Goal: Information Seeking & Learning: Understand process/instructions

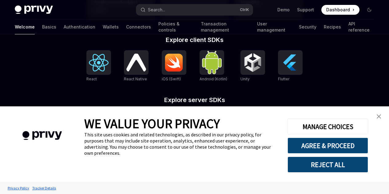
type textarea "*"
click at [378, 116] on img "close banner" at bounding box center [378, 117] width 4 height 4
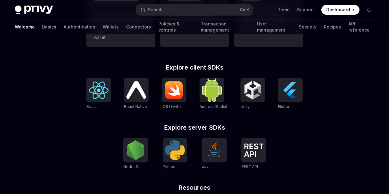
scroll to position [233, 0]
click at [182, 151] on img at bounding box center [175, 150] width 20 height 20
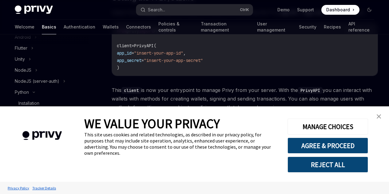
scroll to position [141, 0]
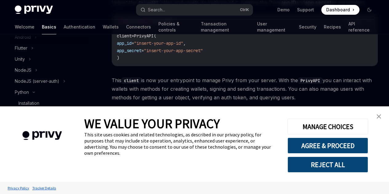
click at [379, 119] on img "close banner" at bounding box center [378, 117] width 4 height 4
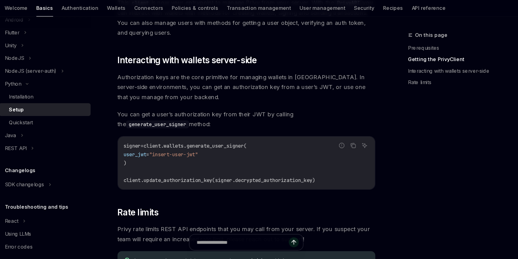
scroll to position [119, 0]
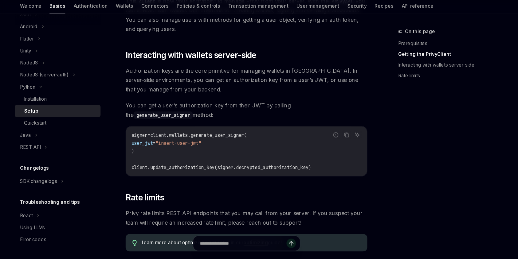
type textarea "*"
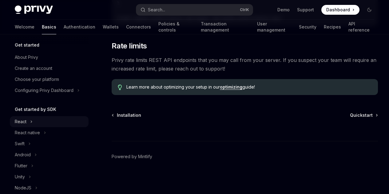
scroll to position [0, 0]
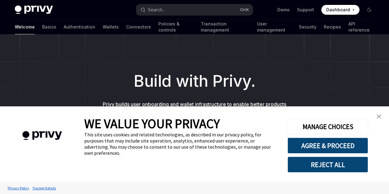
scroll to position [233, 0]
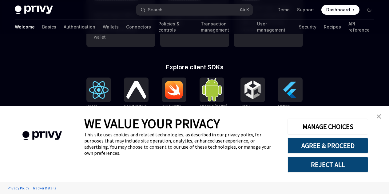
click at [378, 118] on img "close banner" at bounding box center [378, 117] width 4 height 4
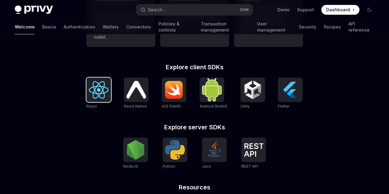
click at [95, 93] on img at bounding box center [99, 90] width 20 height 18
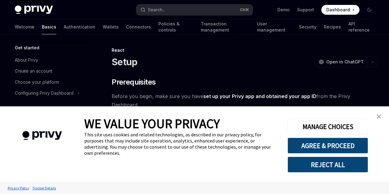
scroll to position [175, 0]
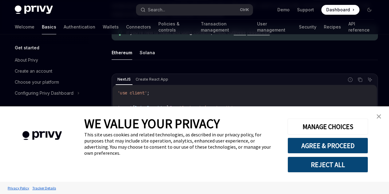
click at [379, 115] on img "close banner" at bounding box center [378, 117] width 4 height 4
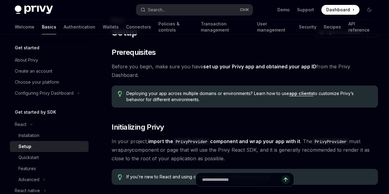
scroll to position [28, 0]
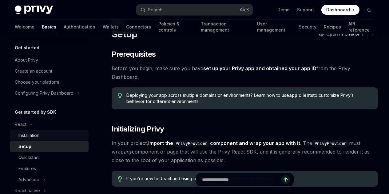
click at [28, 135] on div "Installation" at bounding box center [28, 135] width 21 height 7
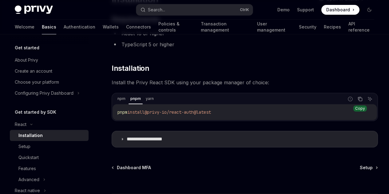
click at [357, 98] on icon "Copy the contents from the code block" at bounding box center [359, 99] width 5 height 5
click at [359, 166] on span "Setup" at bounding box center [365, 168] width 13 height 6
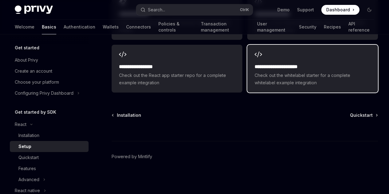
scroll to position [919, 0]
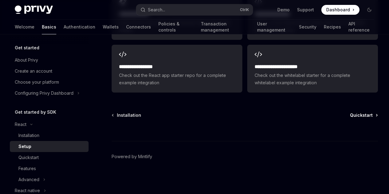
click at [350, 119] on span "Quickstart" at bounding box center [361, 115] width 23 height 6
click at [247, 93] on div "**********" at bounding box center [312, 69] width 131 height 48
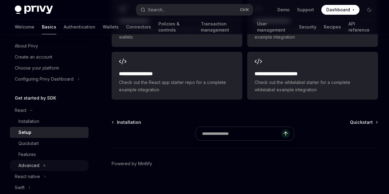
scroll to position [4, 0]
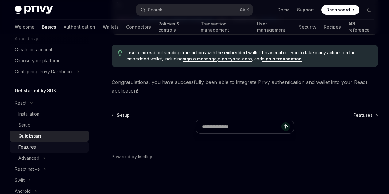
scroll to position [22, 0]
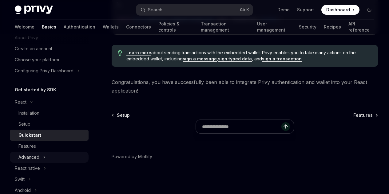
click at [44, 158] on icon at bounding box center [44, 158] width 1 height 2
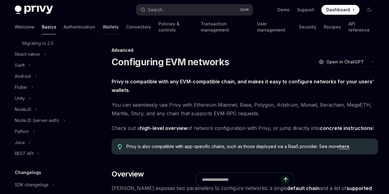
scroll to position [203, 0]
click at [126, 26] on link "Connectors" at bounding box center [138, 27] width 25 height 15
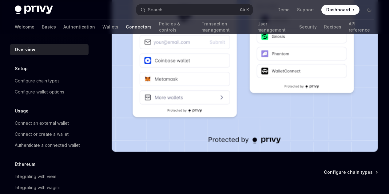
scroll to position [179, 0]
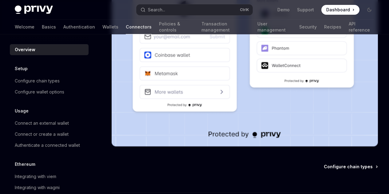
click at [324, 164] on span "Configure chain types" at bounding box center [348, 167] width 49 height 6
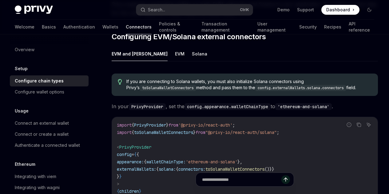
scroll to position [77, 0]
click at [175, 61] on button "EVM" at bounding box center [180, 54] width 10 height 14
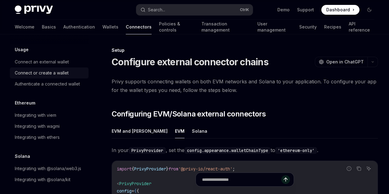
scroll to position [62, 0]
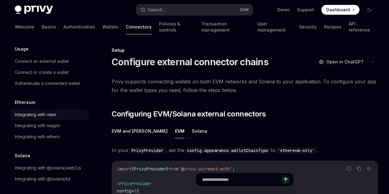
click at [33, 115] on div "Integrating with viem" at bounding box center [35, 114] width 41 height 7
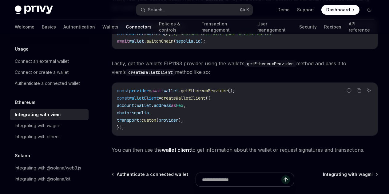
scroll to position [171, 0]
click at [49, 124] on div "Integrating with wagmi" at bounding box center [37, 125] width 45 height 7
type textarea "*"
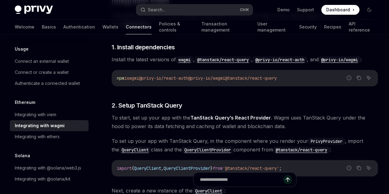
scroll to position [137, 0]
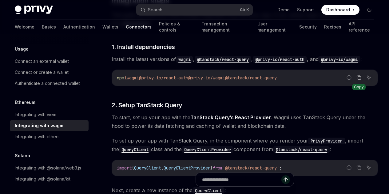
click at [356, 80] on icon "Copy the contents from the code block" at bounding box center [358, 77] width 5 height 5
click at [225, 81] on span "@tanstack/react-query" at bounding box center [251, 78] width 52 height 6
